Goal: Information Seeking & Learning: Learn about a topic

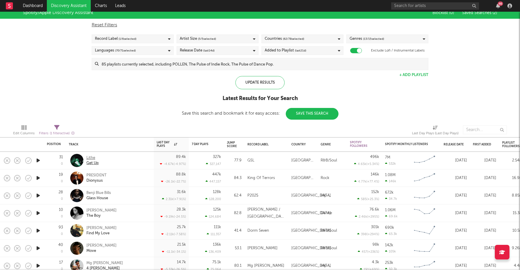
click at [95, 164] on div "Get Up" at bounding box center [92, 163] width 12 height 5
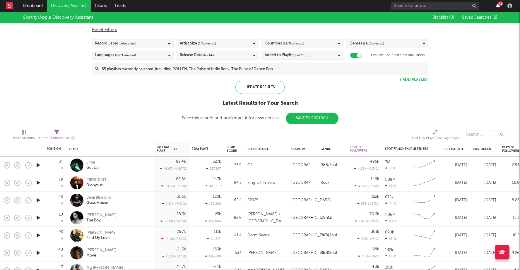
click at [498, 4] on icon "button" at bounding box center [498, 6] width 4 height 5
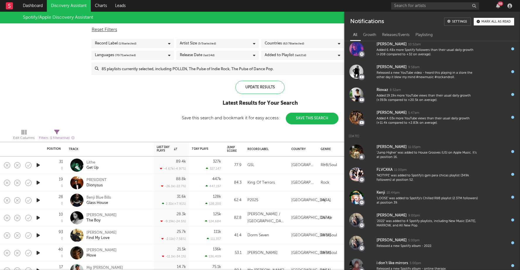
scroll to position [617, 0]
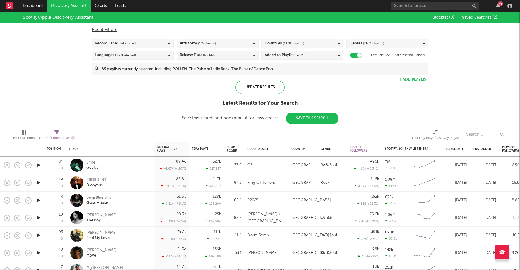
click at [178, 101] on div "Spotify/Apple Discovery Assistant Blocklist ( 0 ) Saved Searches ( 2 ) Reset Fi…" at bounding box center [260, 68] width 520 height 113
click at [39, 2] on link "Dashboard" at bounding box center [33, 6] width 28 height 12
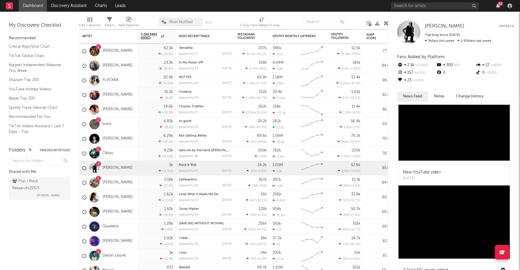
scroll to position [667, 0]
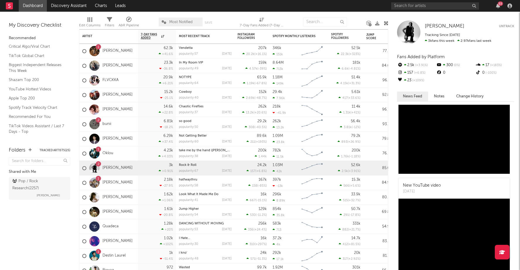
click at [442, 96] on button "Notes" at bounding box center [439, 97] width 22 height 10
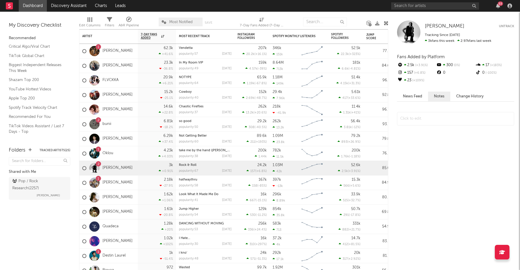
click at [464, 98] on button "Change History" at bounding box center [470, 97] width 39 height 10
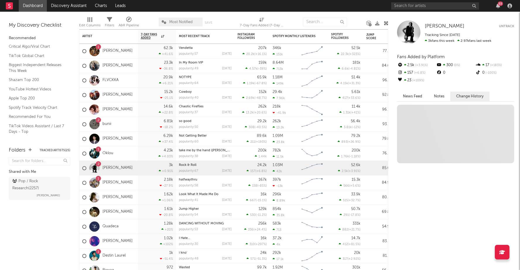
click at [415, 94] on button "News Feed" at bounding box center [412, 97] width 31 height 10
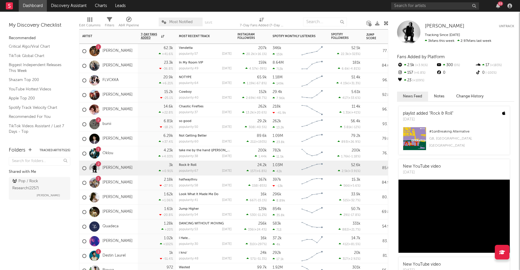
click at [119, 123] on div "2 bunii" at bounding box center [108, 124] width 59 height 15
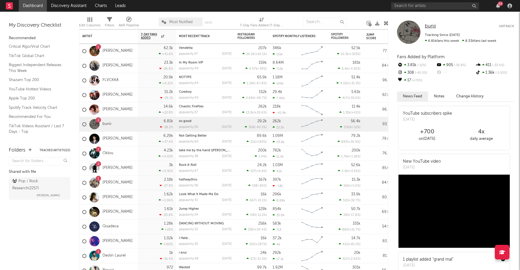
click at [431, 26] on span "bunii" at bounding box center [430, 26] width 11 height 5
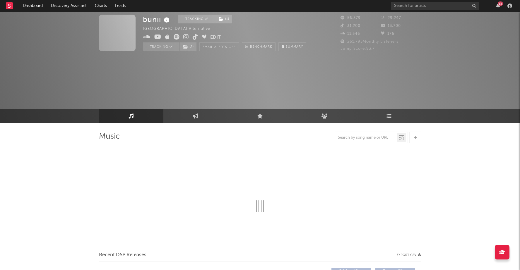
scroll to position [5, 0]
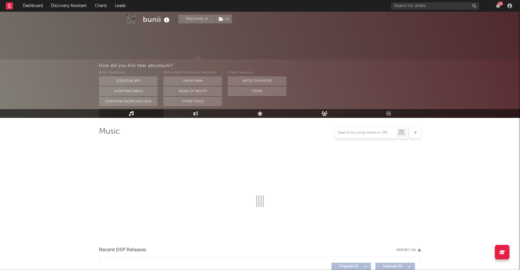
select select "6m"
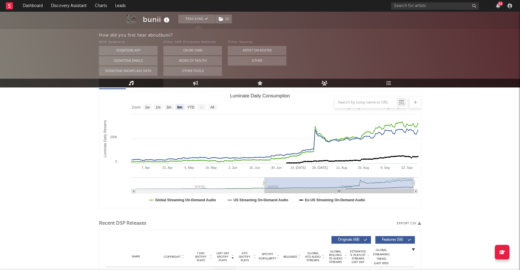
scroll to position [0, 0]
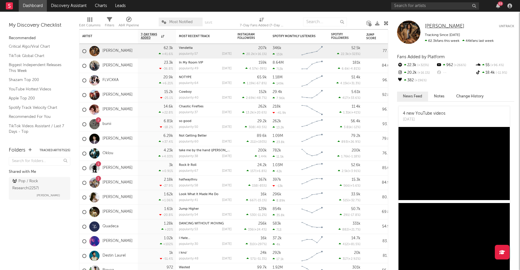
click at [438, 25] on span "[PERSON_NAME]" at bounding box center [445, 26] width 40 height 5
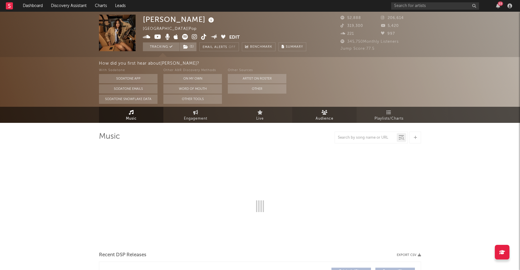
select select "6m"
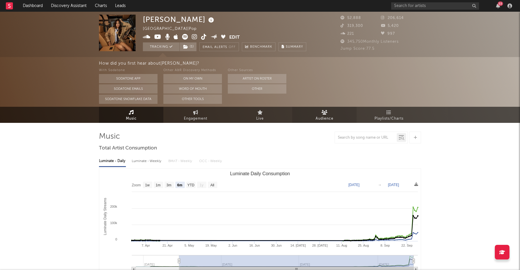
click at [329, 115] on link "Audience" at bounding box center [324, 115] width 64 height 16
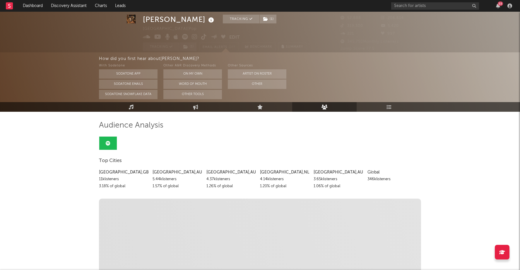
scroll to position [11, 0]
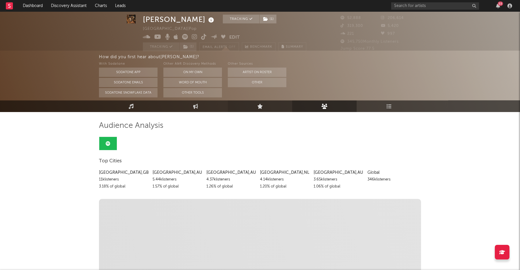
click at [256, 103] on link "Live" at bounding box center [260, 107] width 64 height 12
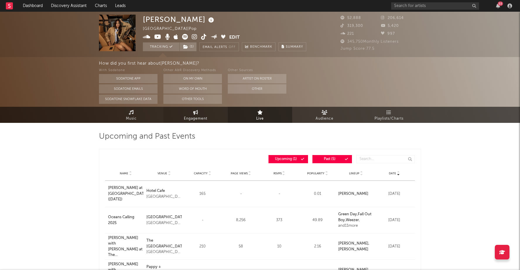
click at [213, 112] on link "Engagement" at bounding box center [196, 115] width 64 height 16
select select "1w"
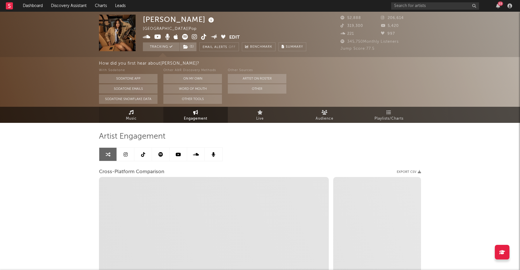
click at [140, 113] on link "Music" at bounding box center [131, 115] width 64 height 16
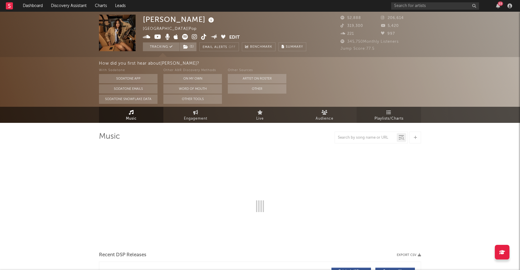
select select "6m"
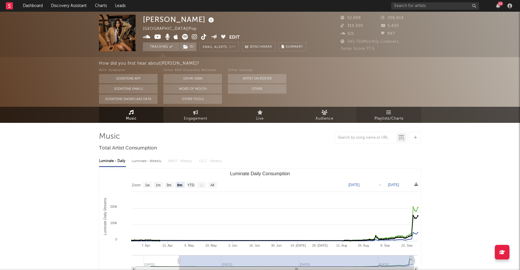
click at [394, 113] on link "Playlists/Charts" at bounding box center [389, 115] width 64 height 16
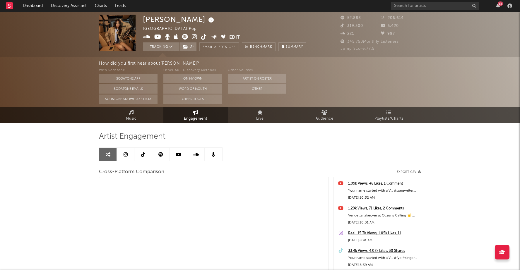
select select "1m"
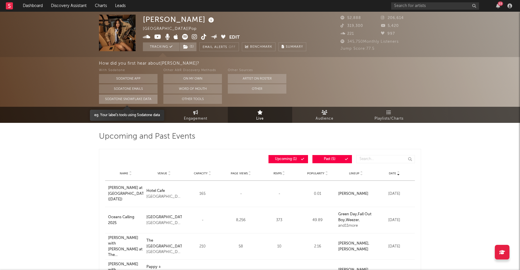
click at [109, 101] on button "Sodatone Snowflake Data" at bounding box center [128, 99] width 59 height 9
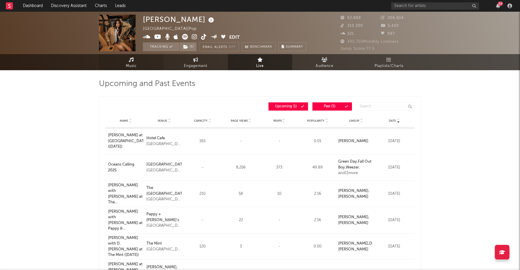
click at [115, 59] on link "Music" at bounding box center [131, 62] width 64 height 16
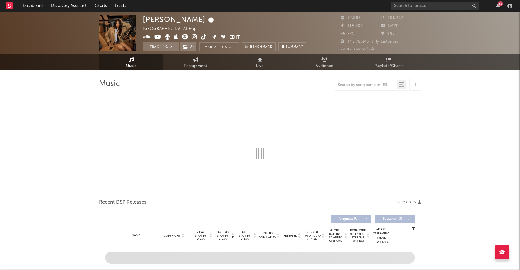
select select "6m"
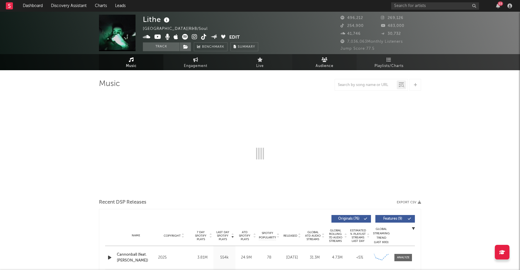
select select "6m"
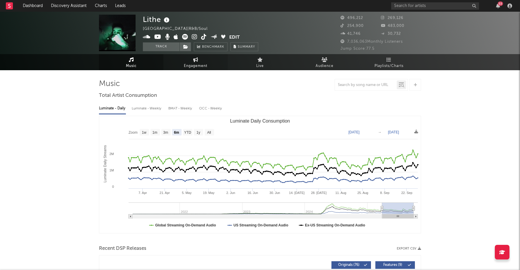
click at [191, 61] on link "Engagement" at bounding box center [196, 62] width 64 height 16
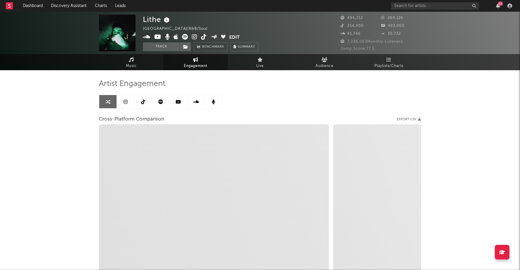
select select "1w"
select select "1m"
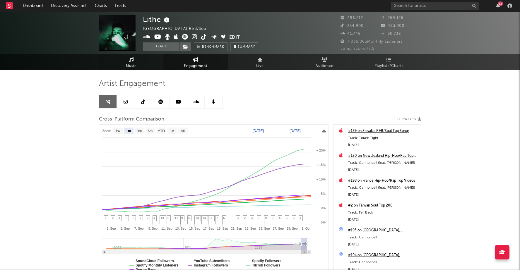
click at [139, 62] on link "Music" at bounding box center [131, 62] width 64 height 16
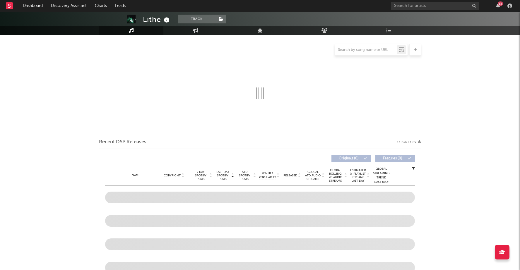
scroll to position [260, 0]
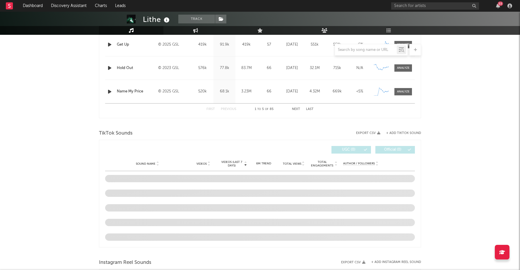
select select "6m"
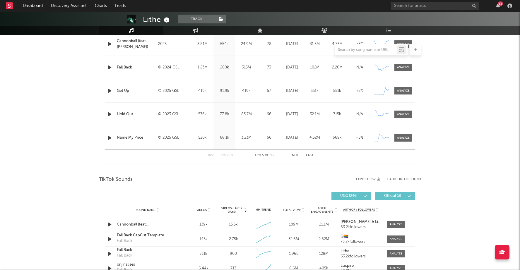
scroll to position [513, 0]
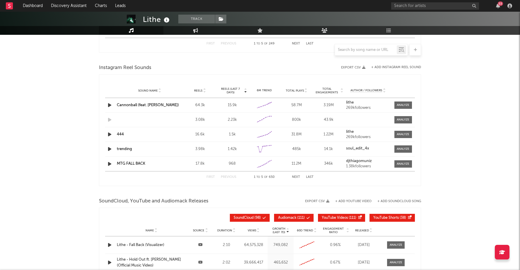
click at [152, 20] on div "Lithe" at bounding box center [157, 20] width 28 height 10
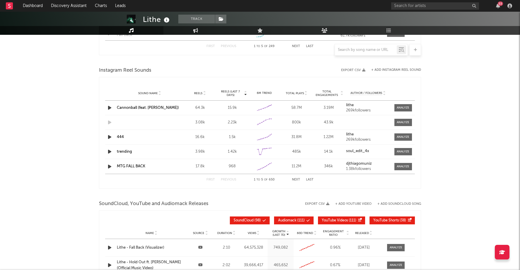
scroll to position [627, 0]
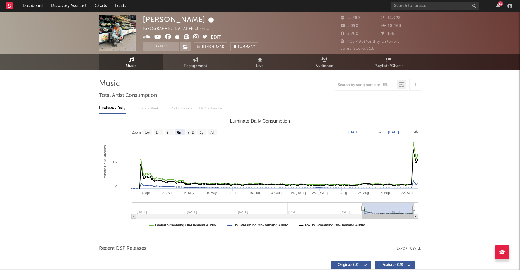
select select "6m"
click at [65, 4] on link "Discovery Assistant" at bounding box center [69, 6] width 44 height 12
